Goal: Transaction & Acquisition: Download file/media

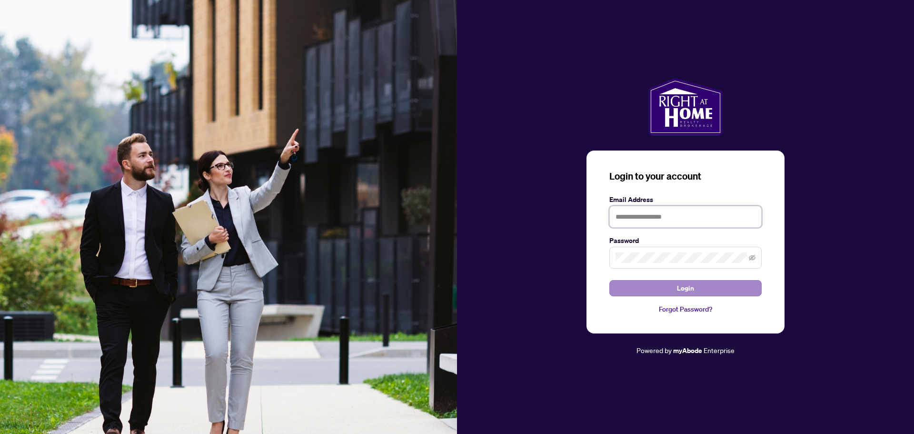
type input "**********"
click at [704, 285] on button "Login" at bounding box center [685, 288] width 152 height 16
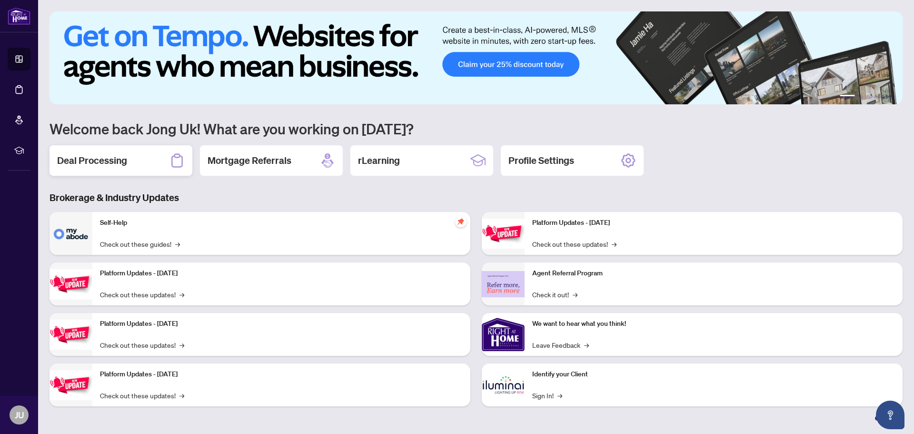
click at [135, 165] on div "Deal Processing" at bounding box center [120, 160] width 143 height 30
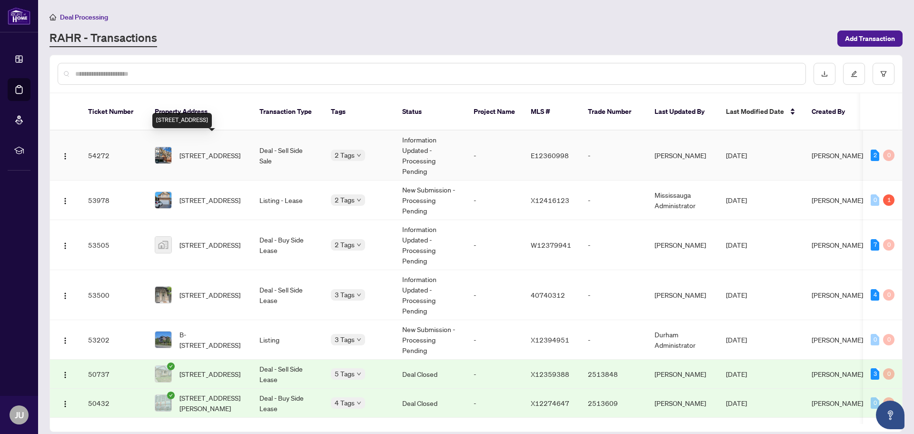
click at [240, 150] on span "[STREET_ADDRESS]" at bounding box center [209, 155] width 61 height 10
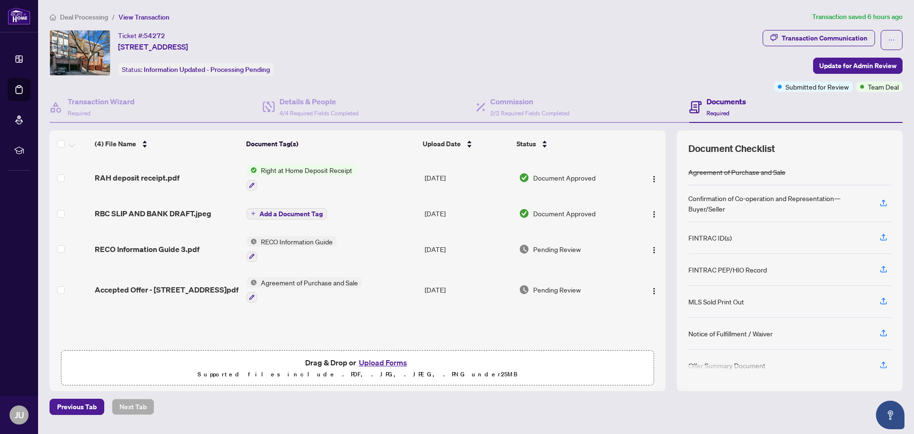
click at [299, 214] on span "Add a Document Tag" at bounding box center [290, 213] width 63 height 7
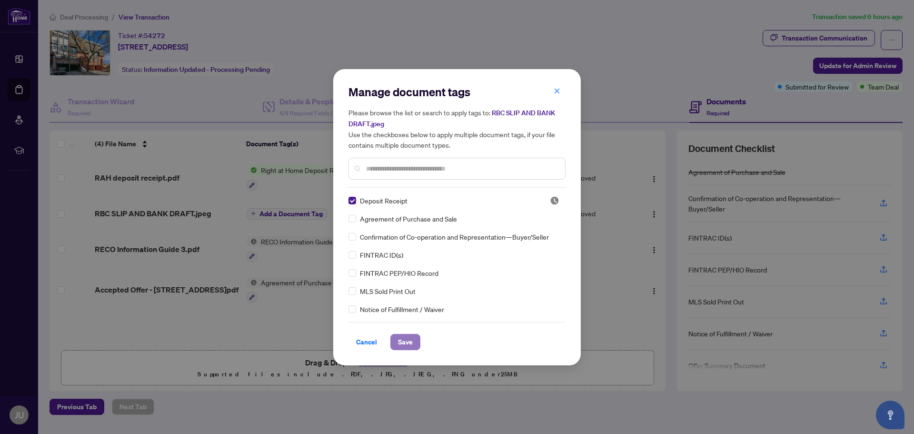
click at [409, 342] on span "Save" at bounding box center [405, 341] width 15 height 15
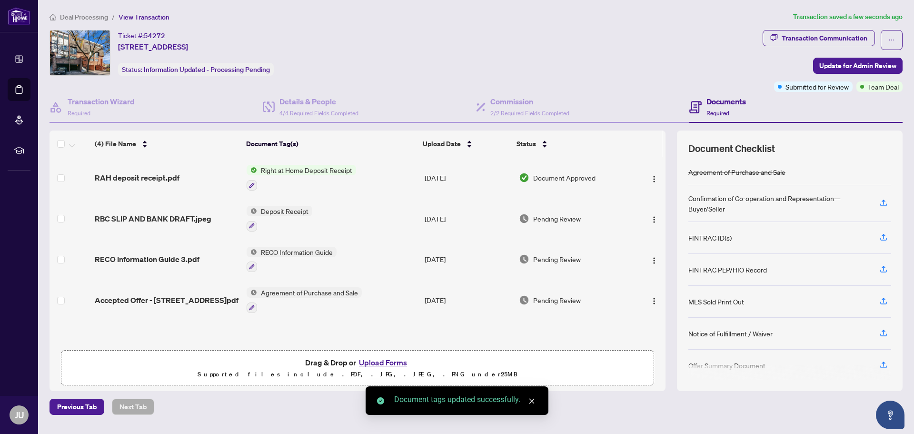
click at [285, 212] on span "Deposit Receipt" at bounding box center [284, 211] width 55 height 10
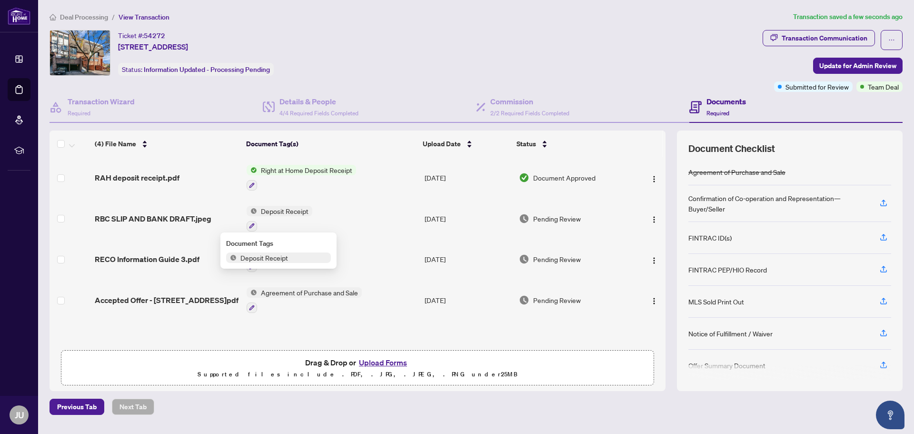
click at [289, 257] on span "Deposit Receipt" at bounding box center [264, 257] width 55 height 10
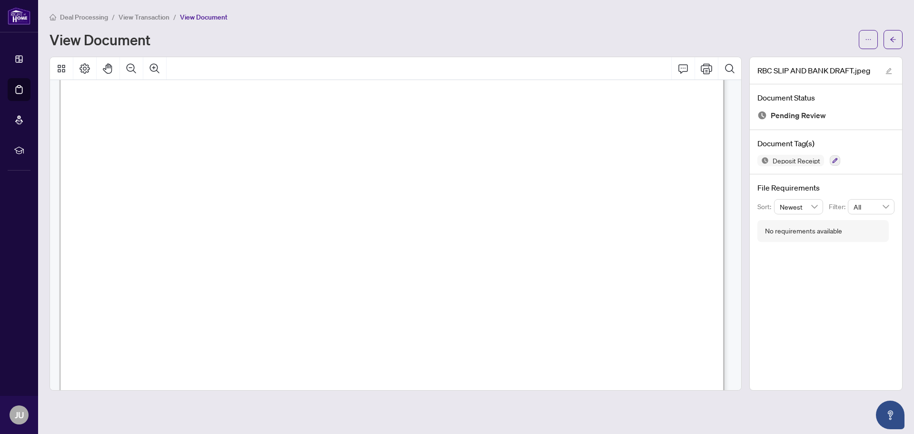
scroll to position [48, 0]
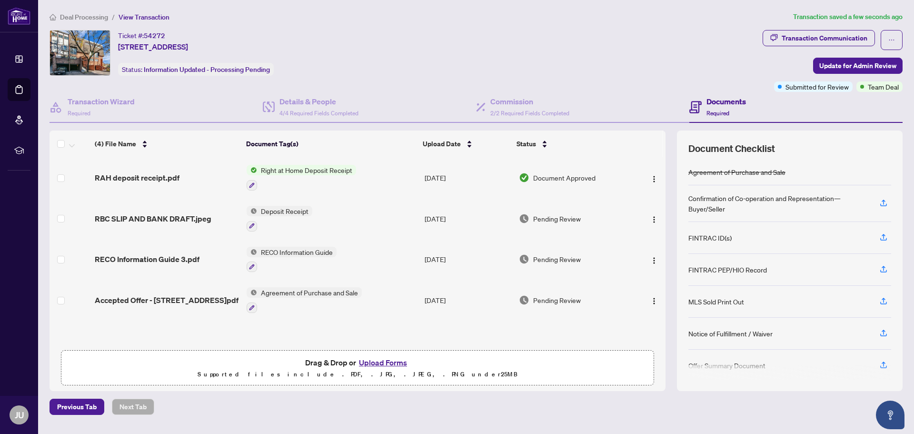
click at [326, 171] on span "Right at Home Deposit Receipt" at bounding box center [306, 170] width 99 height 10
click at [310, 217] on span "Right at Home Deposit Receipt" at bounding box center [306, 217] width 99 height 10
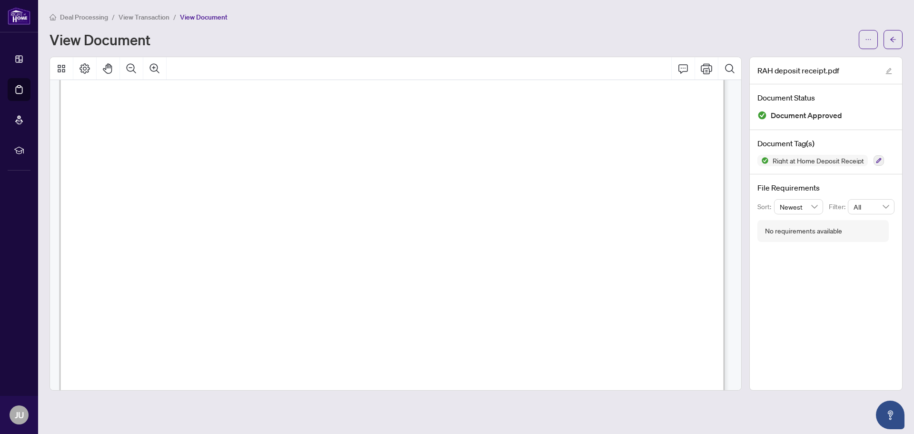
scroll to position [95, 0]
drag, startPoint x: 886, startPoint y: 0, endPoint x: 488, endPoint y: 238, distance: 463.6
click at [148, 238] on span "Receipt" at bounding box center [129, 238] width 39 height 12
click at [868, 37] on icon "ellipsis" at bounding box center [868, 39] width 7 height 7
click at [809, 61] on span "Download" at bounding box center [834, 60] width 72 height 10
